Goal: Task Accomplishment & Management: Use online tool/utility

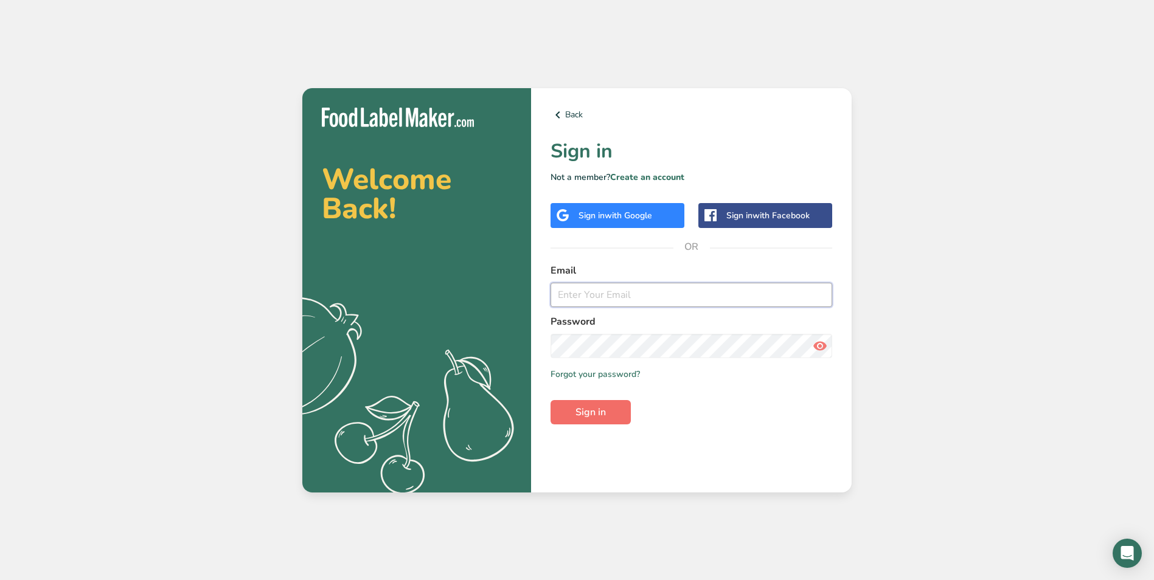
type input "[EMAIL_ADDRESS][DOMAIN_NAME]"
drag, startPoint x: 608, startPoint y: 414, endPoint x: 629, endPoint y: 412, distance: 20.2
click at [608, 414] on button "Sign in" at bounding box center [591, 412] width 80 height 24
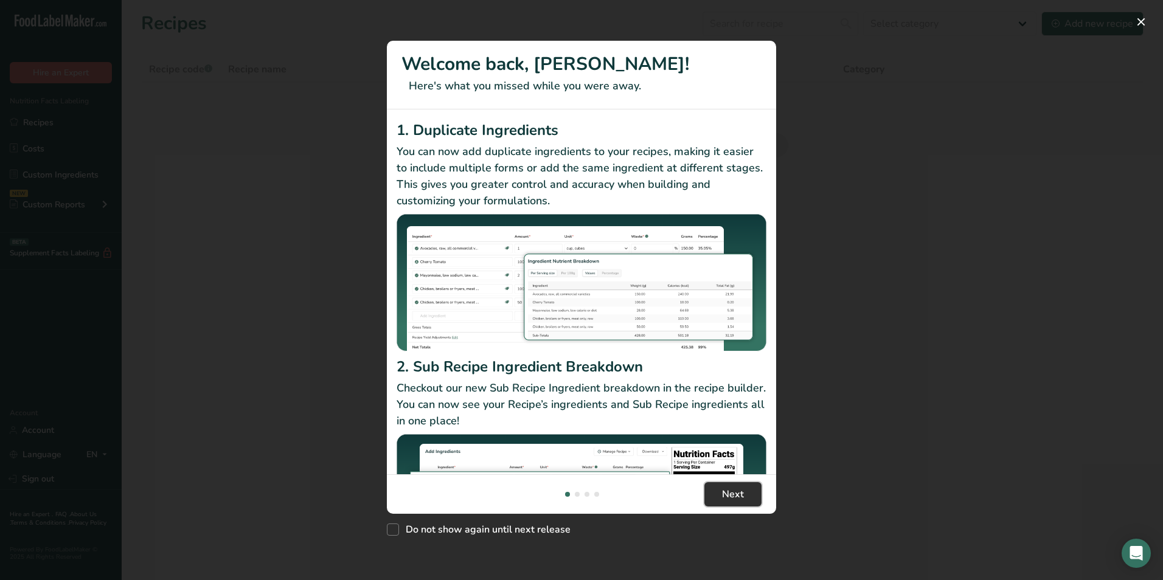
click at [735, 497] on span "Next" at bounding box center [733, 494] width 22 height 15
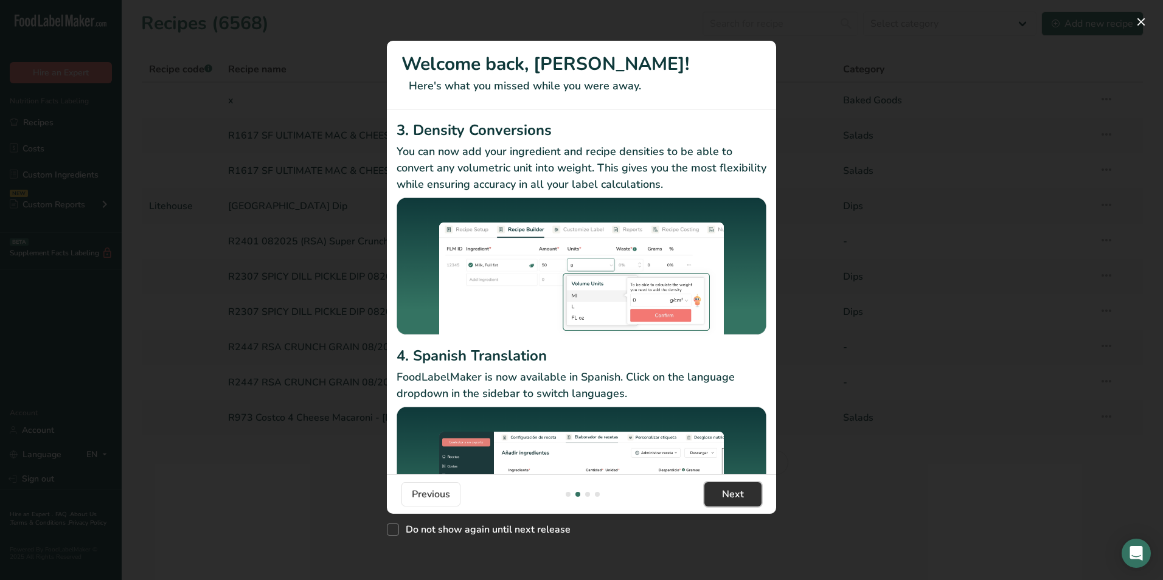
click at [739, 495] on span "Next" at bounding box center [733, 494] width 22 height 15
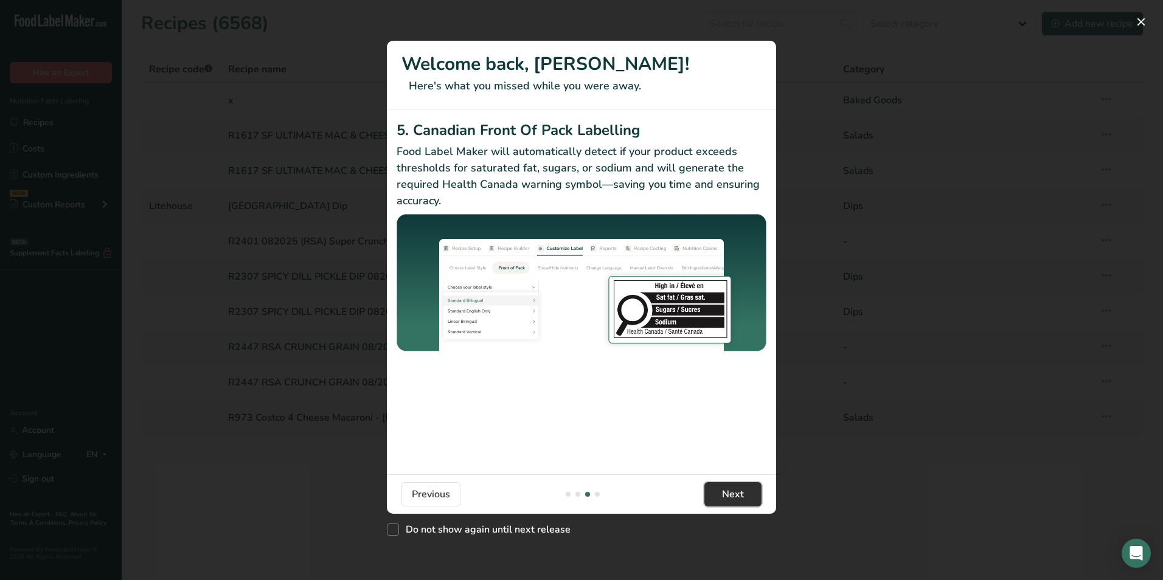
click at [739, 495] on span "Next" at bounding box center [733, 494] width 22 height 15
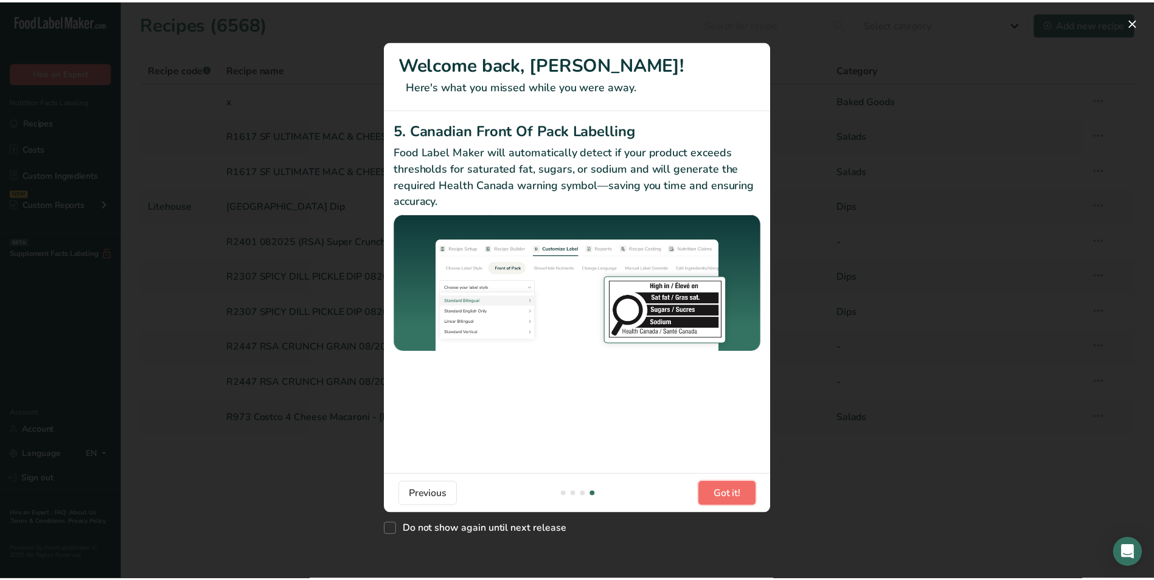
scroll to position [0, 1168]
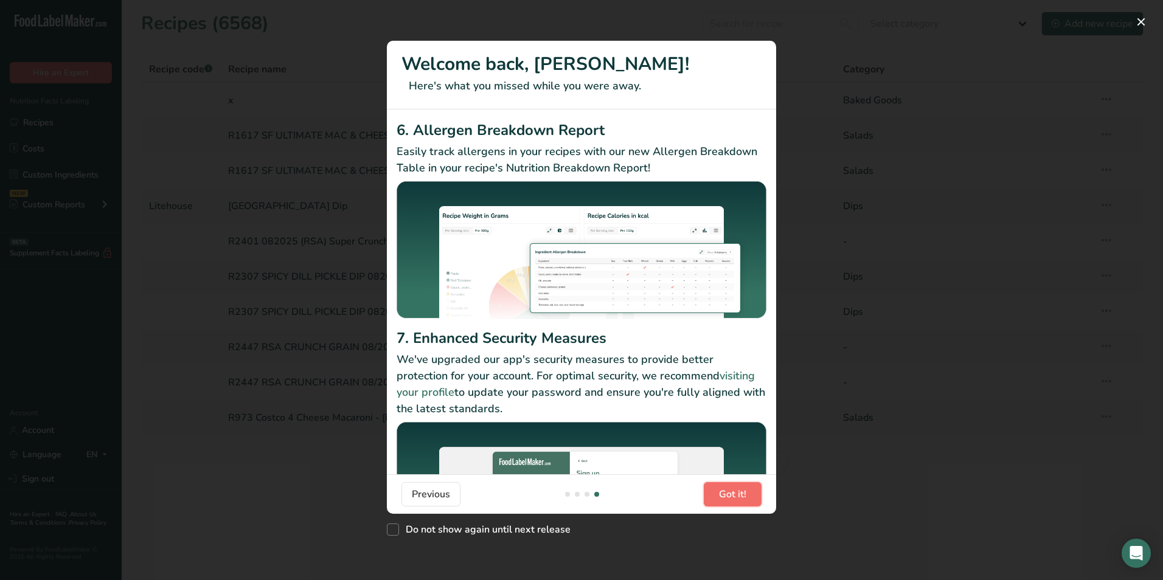
click at [739, 495] on span "Got it!" at bounding box center [732, 494] width 27 height 15
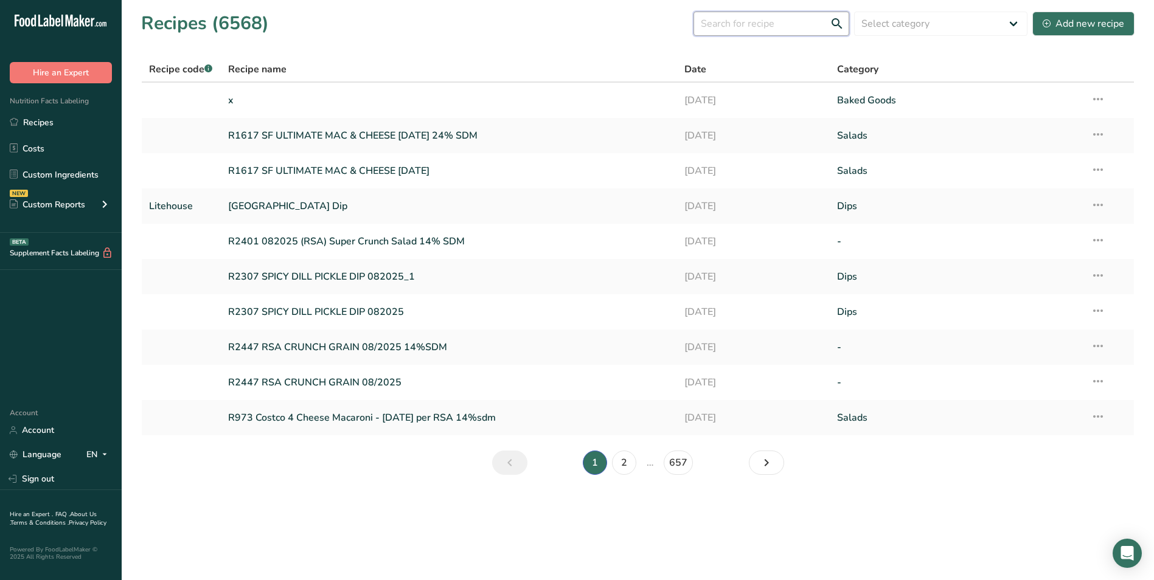
click at [750, 23] on input "text" at bounding box center [772, 24] width 156 height 24
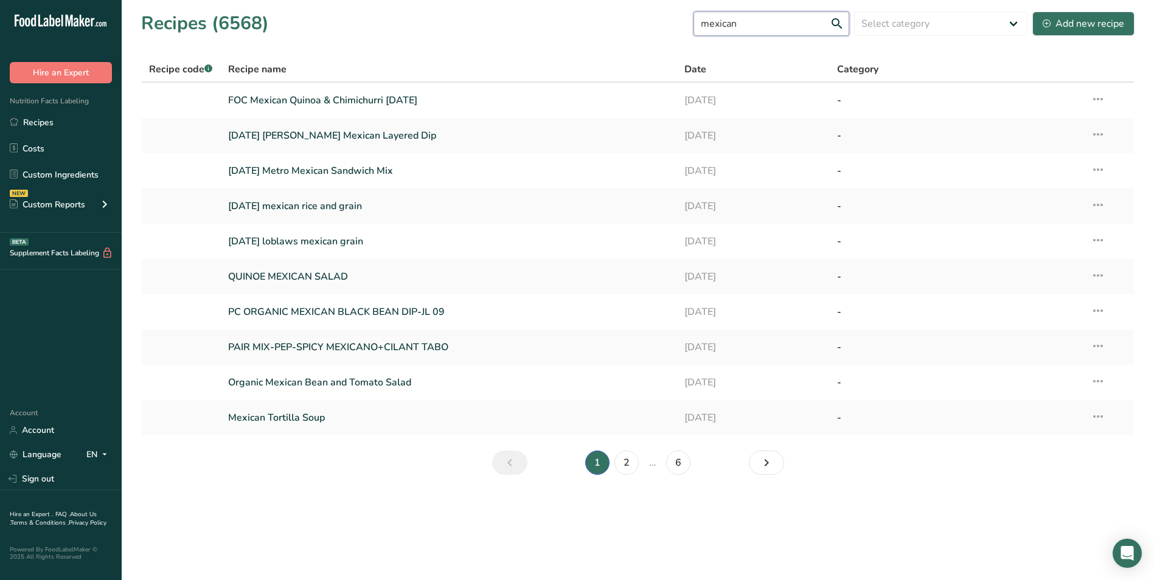
click at [763, 29] on input "mexican" at bounding box center [772, 24] width 156 height 24
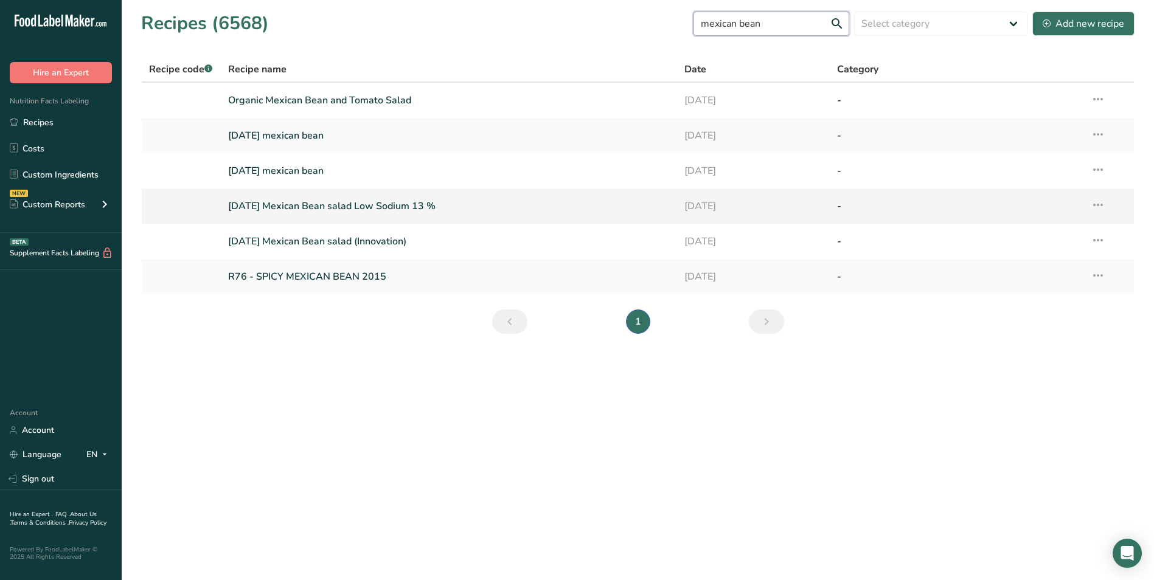
type input "mexican bean"
click at [404, 213] on link "[DATE] Mexican Bean salad Low Sodium 13 %" at bounding box center [449, 206] width 442 height 26
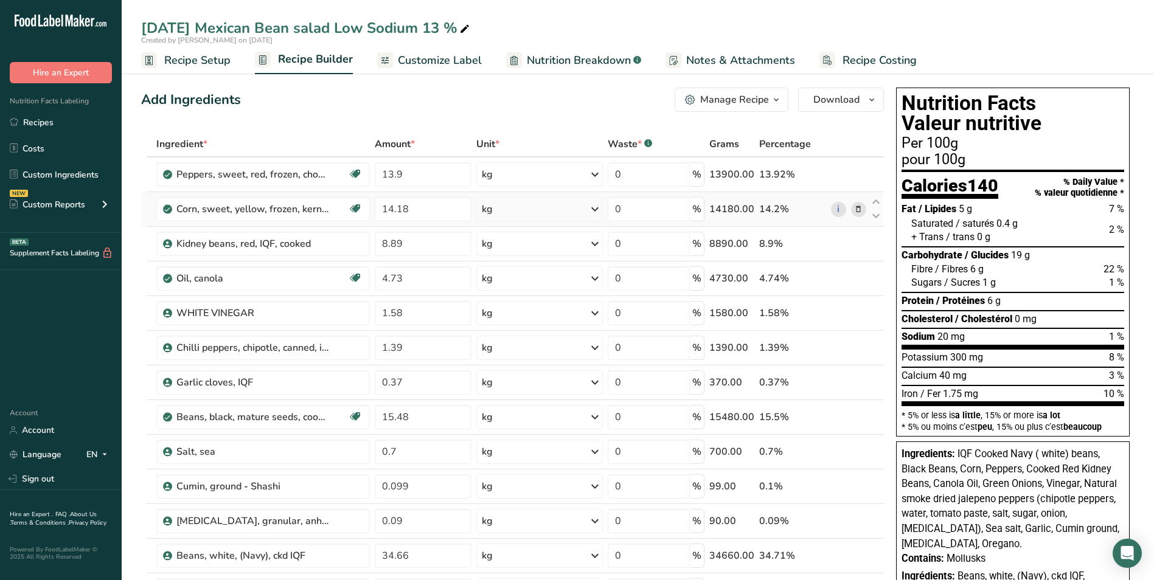
drag, startPoint x: 58, startPoint y: 176, endPoint x: 537, endPoint y: 199, distance: 479.4
click at [58, 176] on link "Custom Ingredients" at bounding box center [61, 174] width 122 height 23
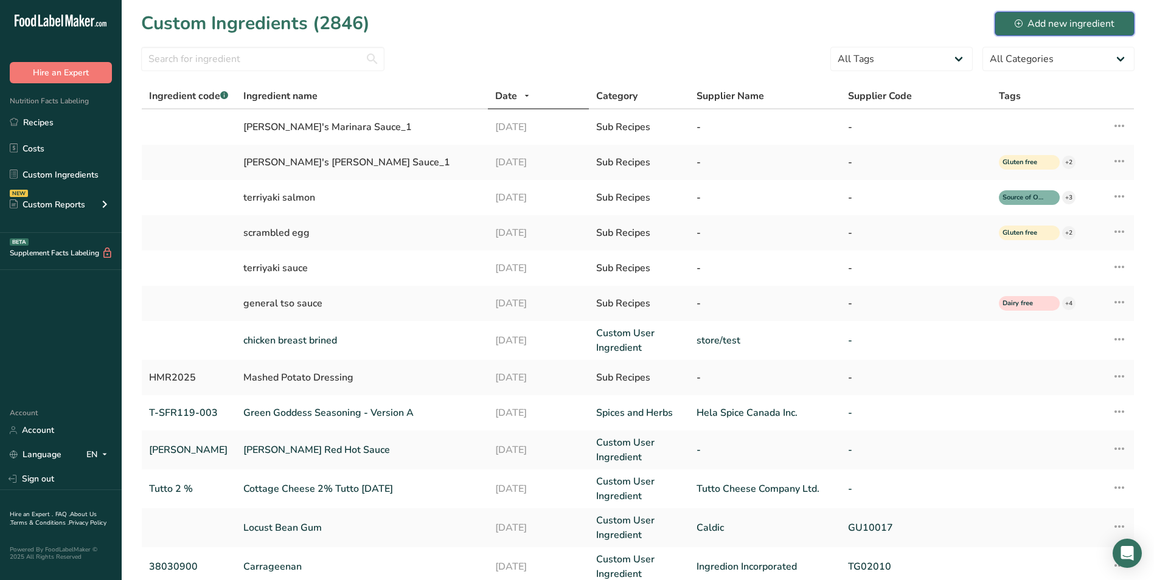
click at [1056, 26] on div "Add new ingredient" at bounding box center [1065, 23] width 100 height 15
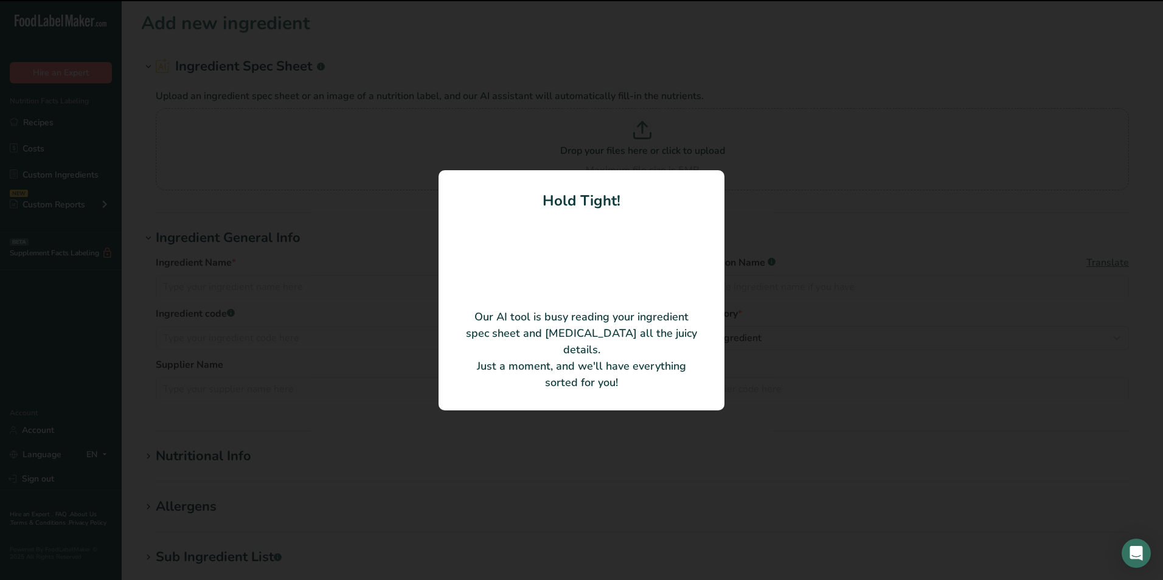
type input "[DEMOGRAPHIC_DATA] Peas"
type input "OLH804"
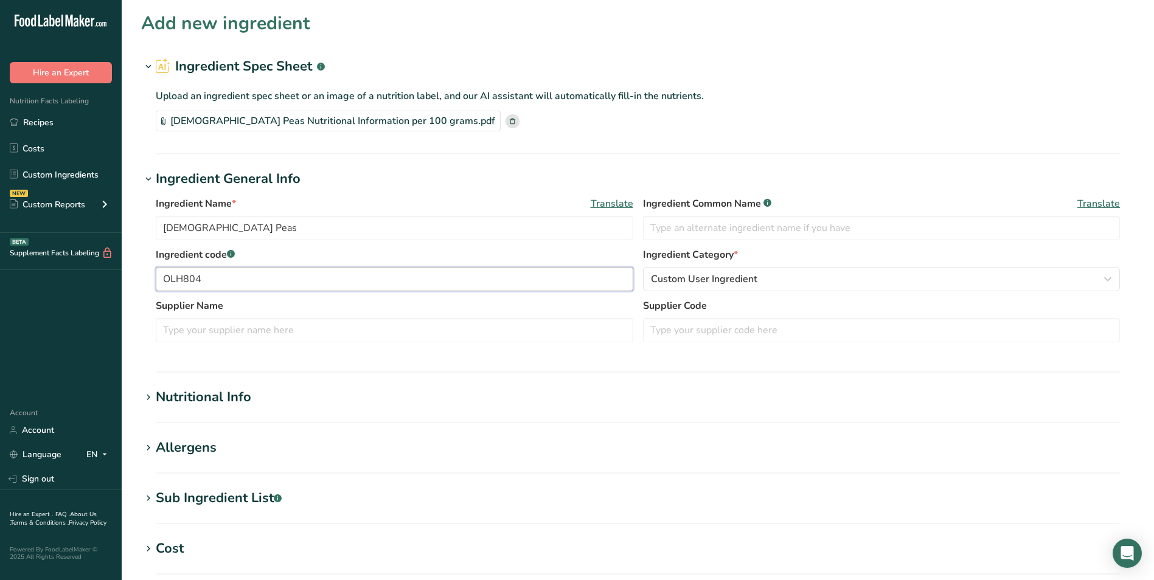
click at [239, 280] on input "OLH804" at bounding box center [395, 279] width 478 height 24
drag, startPoint x: 265, startPoint y: 280, endPoint x: 75, endPoint y: 269, distance: 190.8
click at [76, 269] on div ".a-20{fill:#fff;} Hire an Expert Nutrition Facts Labeling Recipes Costs Custom …" at bounding box center [577, 437] width 1154 height 874
click at [164, 225] on input "[DEMOGRAPHIC_DATA] Peas" at bounding box center [395, 228] width 478 height 24
type input "Trial Cananed [DEMOGRAPHIC_DATA] Peas"
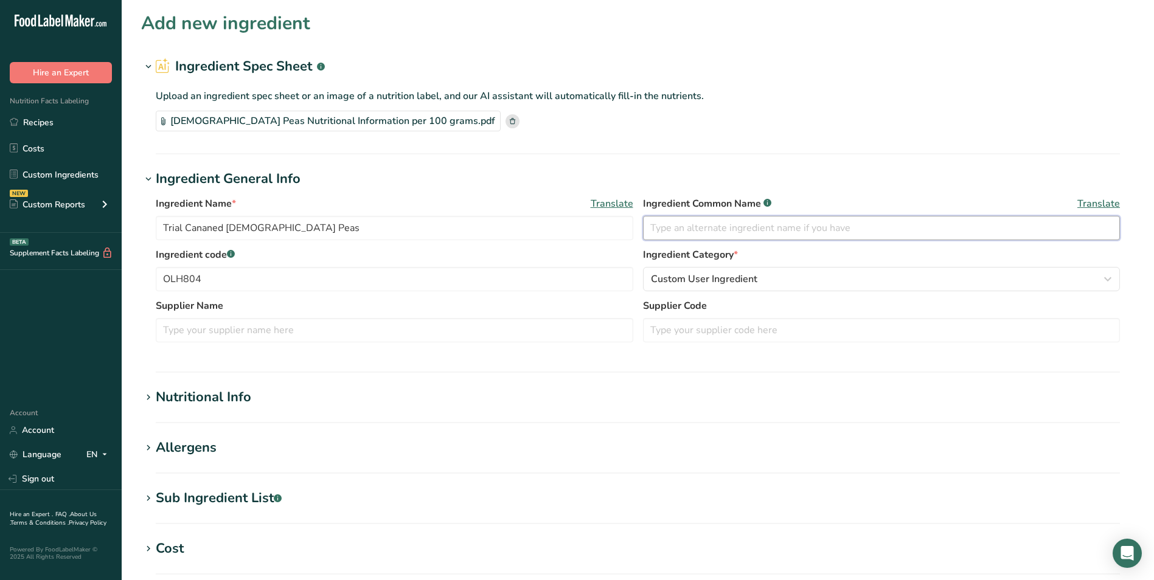
click at [680, 231] on input "text" at bounding box center [882, 228] width 478 height 24
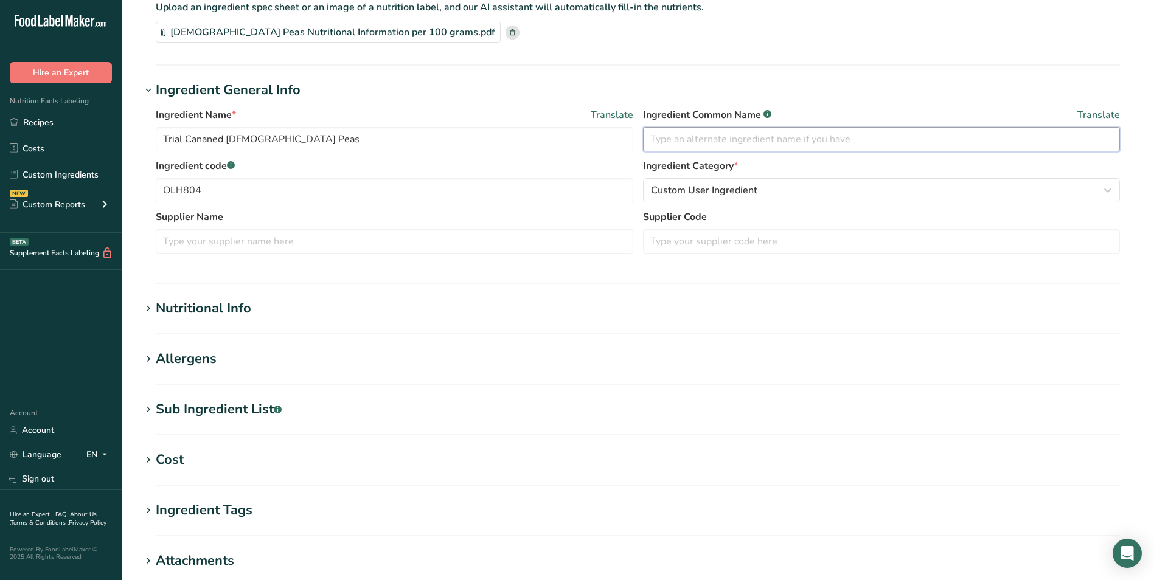
scroll to position [122, 0]
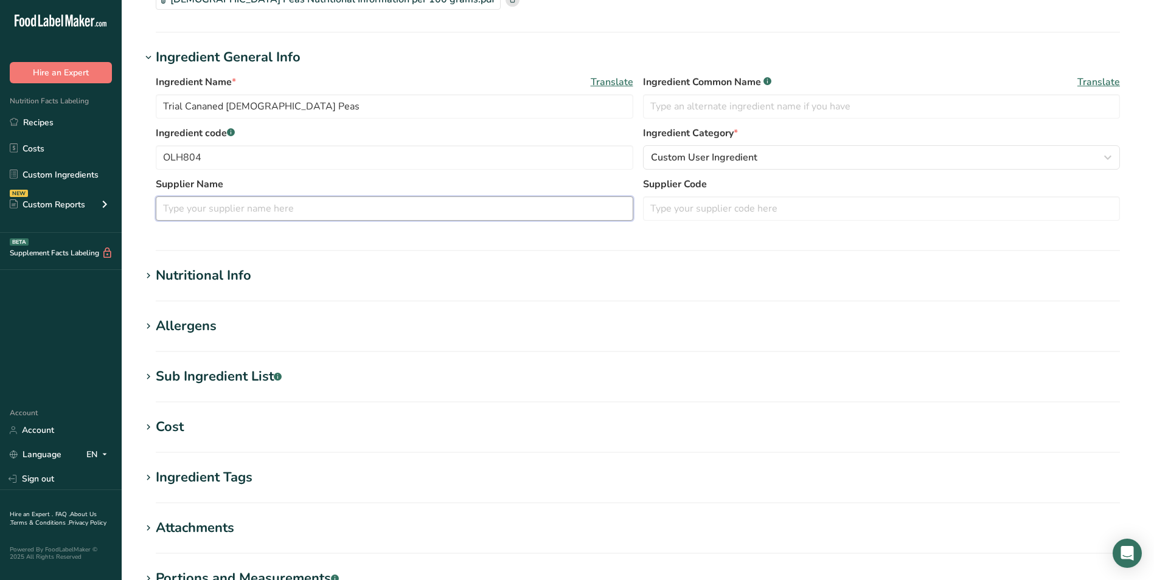
click at [437, 210] on input "text" at bounding box center [395, 209] width 478 height 24
type input "Sunbrite"
click at [737, 213] on input "text" at bounding box center [882, 209] width 478 height 24
click at [194, 276] on div "Nutritional Info" at bounding box center [204, 276] width 96 height 20
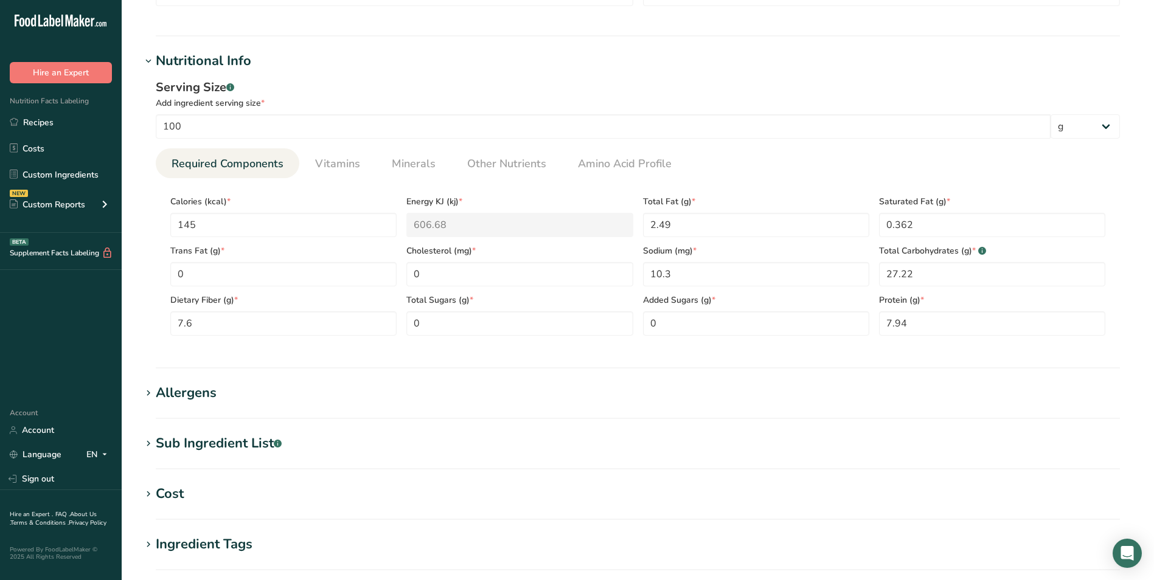
scroll to position [365, 0]
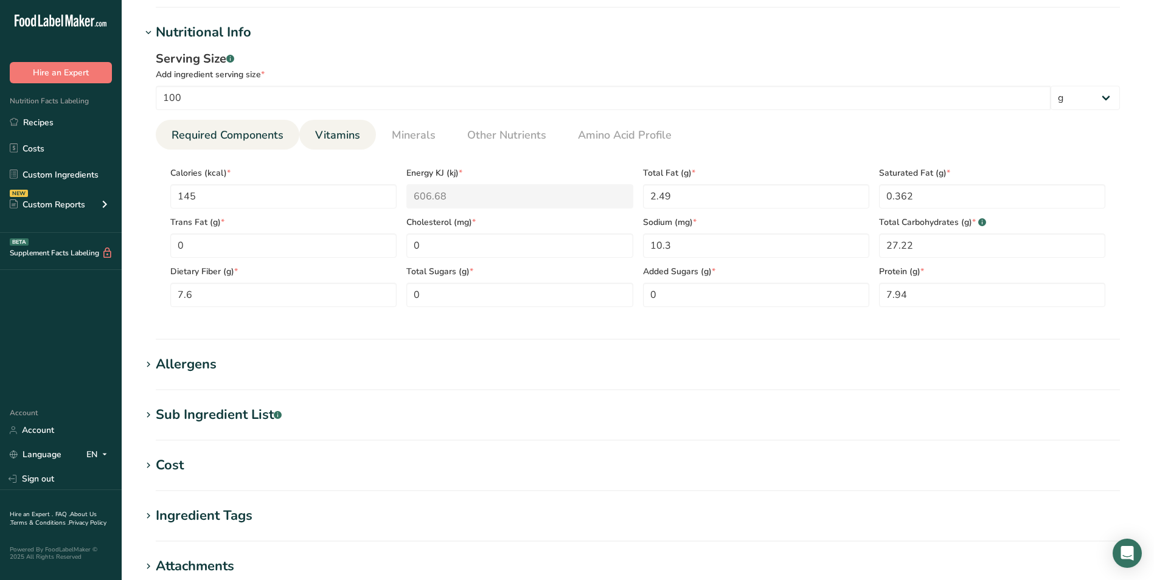
click at [353, 134] on span "Vitamins" at bounding box center [337, 135] width 45 height 16
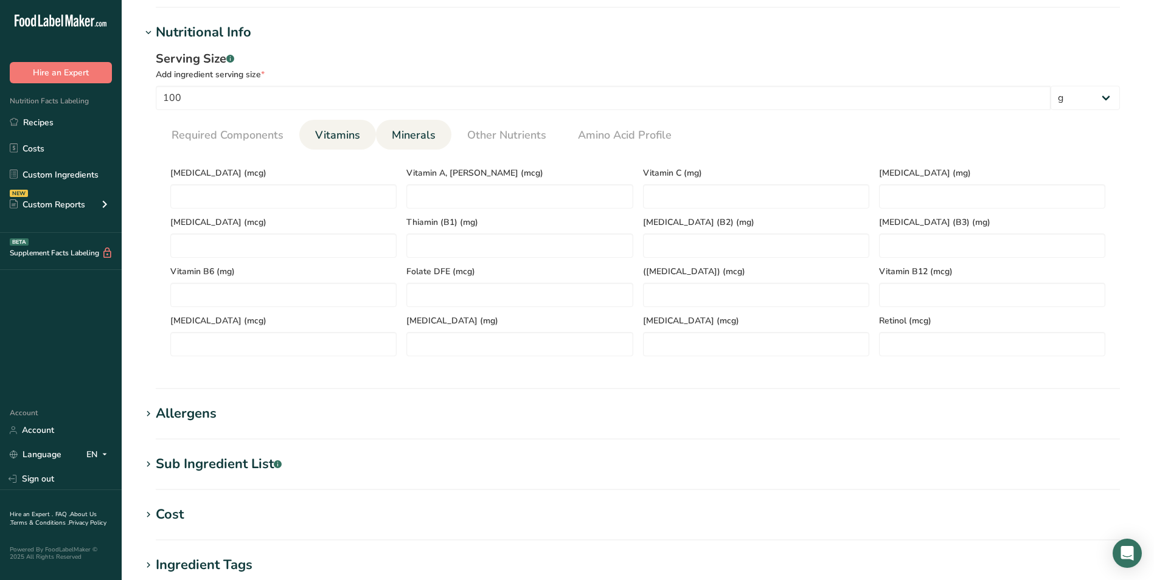
click at [438, 131] on li "Minerals" at bounding box center [413, 135] width 75 height 30
click at [425, 131] on span "Minerals" at bounding box center [414, 135] width 44 height 16
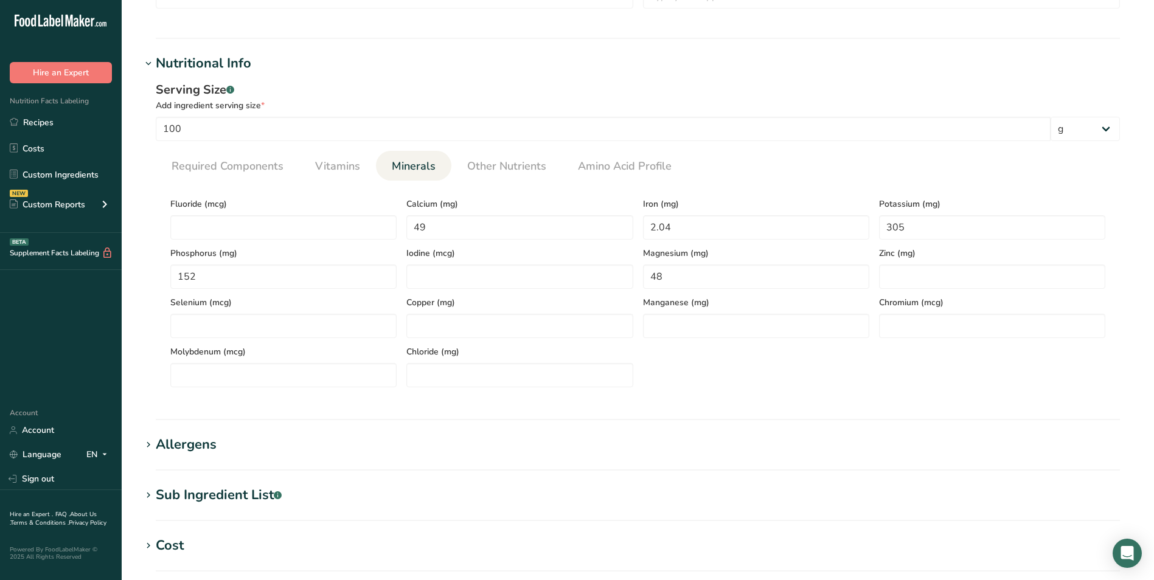
scroll to position [304, 0]
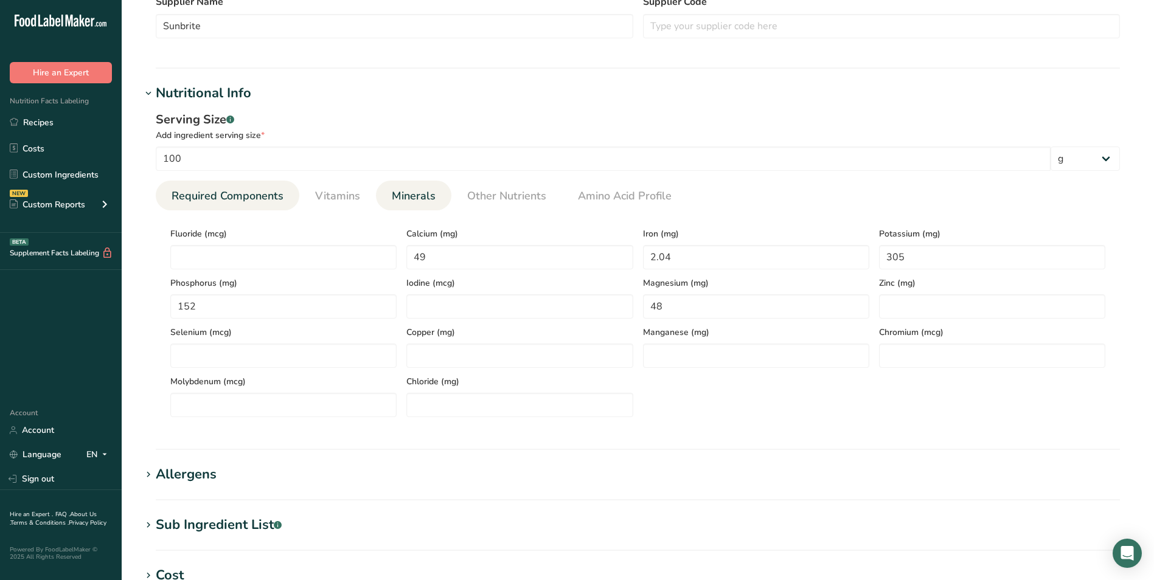
click at [251, 198] on span "Required Components" at bounding box center [228, 196] width 112 height 16
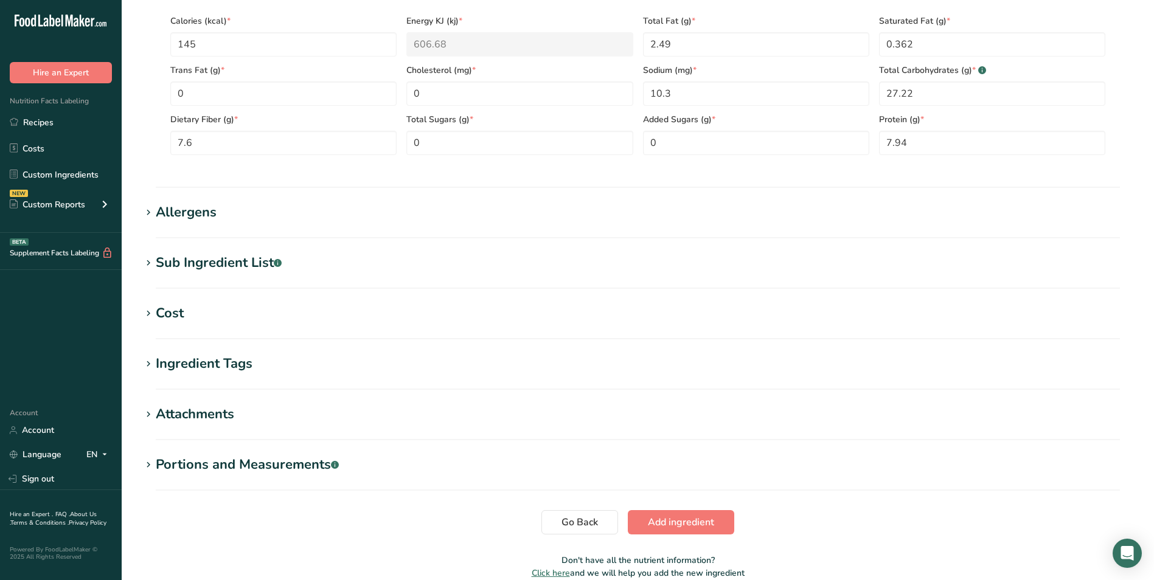
scroll to position [575, 0]
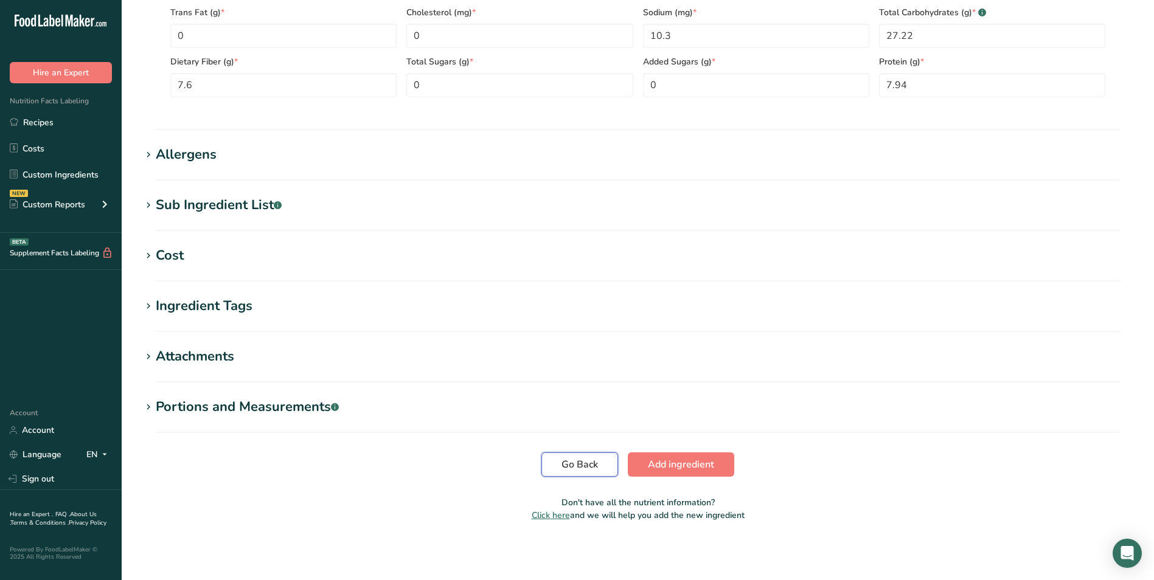
click at [589, 462] on span "Go Back" at bounding box center [580, 465] width 37 height 15
